Goal: Browse casually

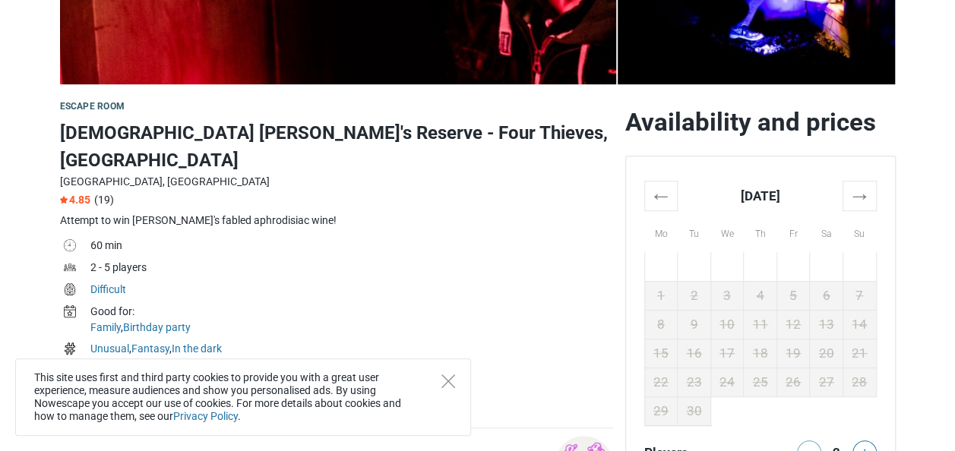
scroll to position [391, 0]
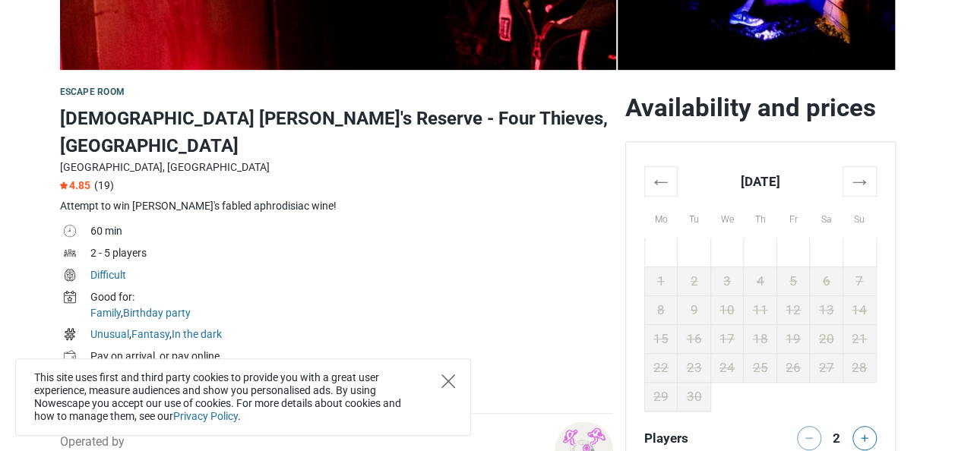
click at [447, 387] on icon "Close" at bounding box center [448, 381] width 14 height 14
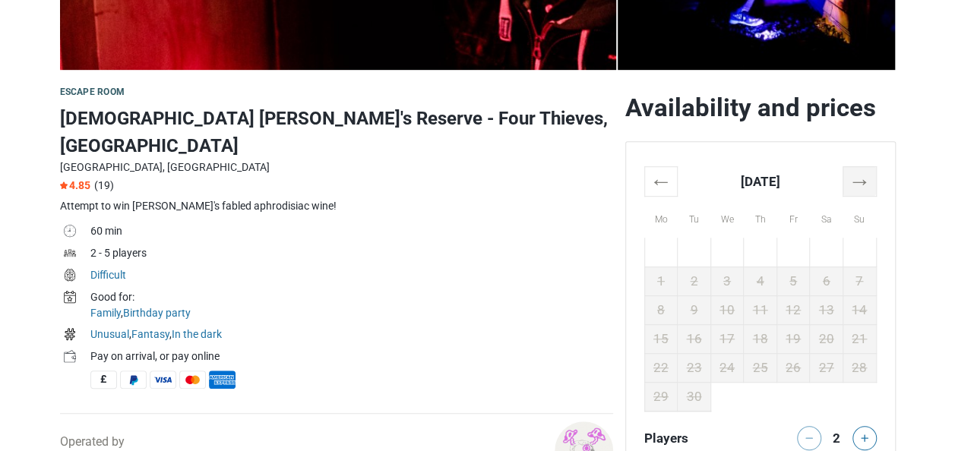
click at [867, 186] on th "→" at bounding box center [858, 181] width 33 height 30
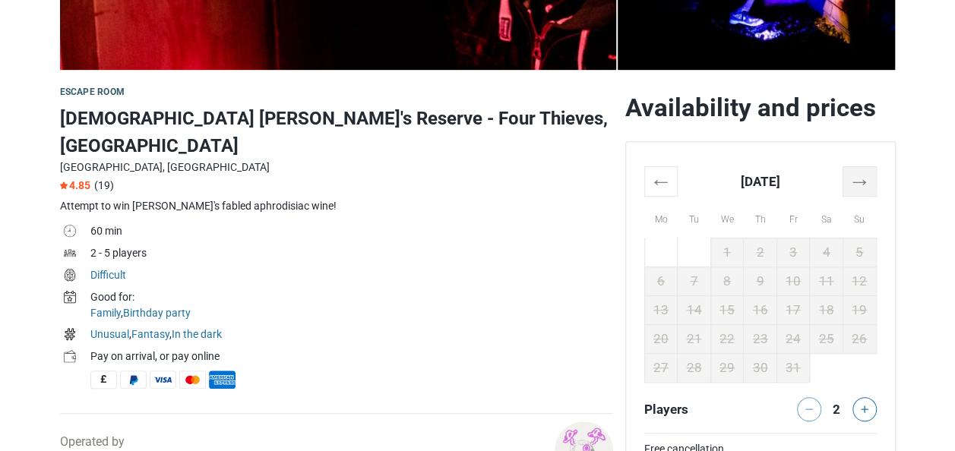
click at [867, 186] on th "→" at bounding box center [858, 181] width 33 height 30
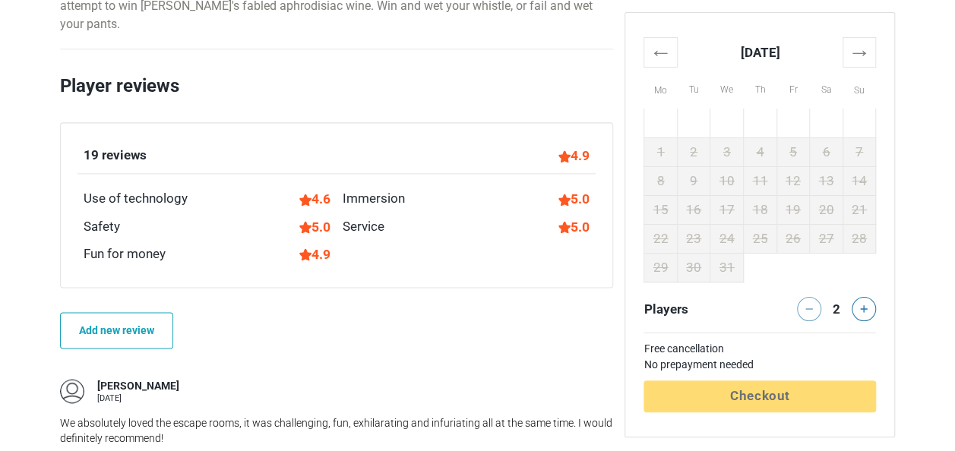
scroll to position [952, 0]
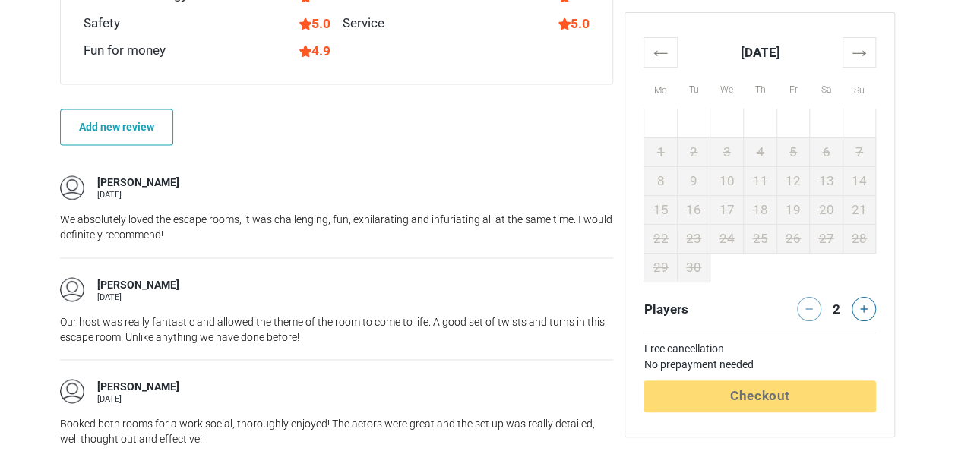
scroll to position [1155, 0]
